Goal: Information Seeking & Learning: Learn about a topic

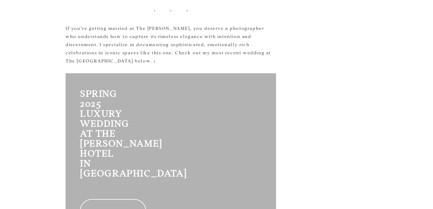
scroll to position [809, 0]
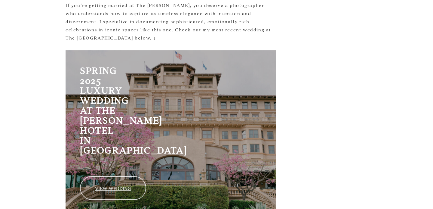
click at [85, 176] on link "VIEW WEDDING" at bounding box center [113, 188] width 66 height 24
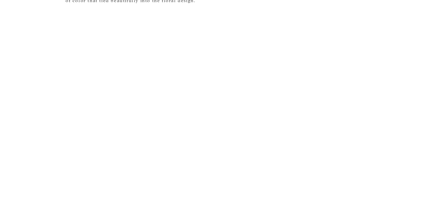
scroll to position [1266, 0]
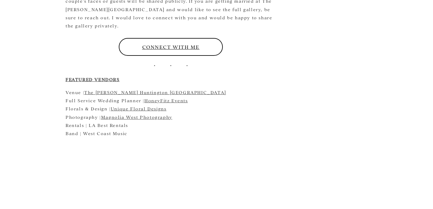
scroll to position [2800, 0]
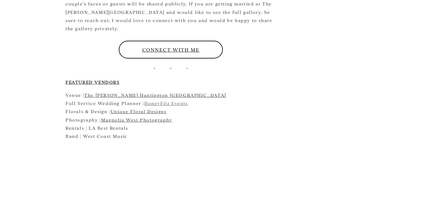
click at [179, 100] on link "HoneyFitz Events" at bounding box center [166, 103] width 44 height 6
